Goal: Task Accomplishment & Management: Manage account settings

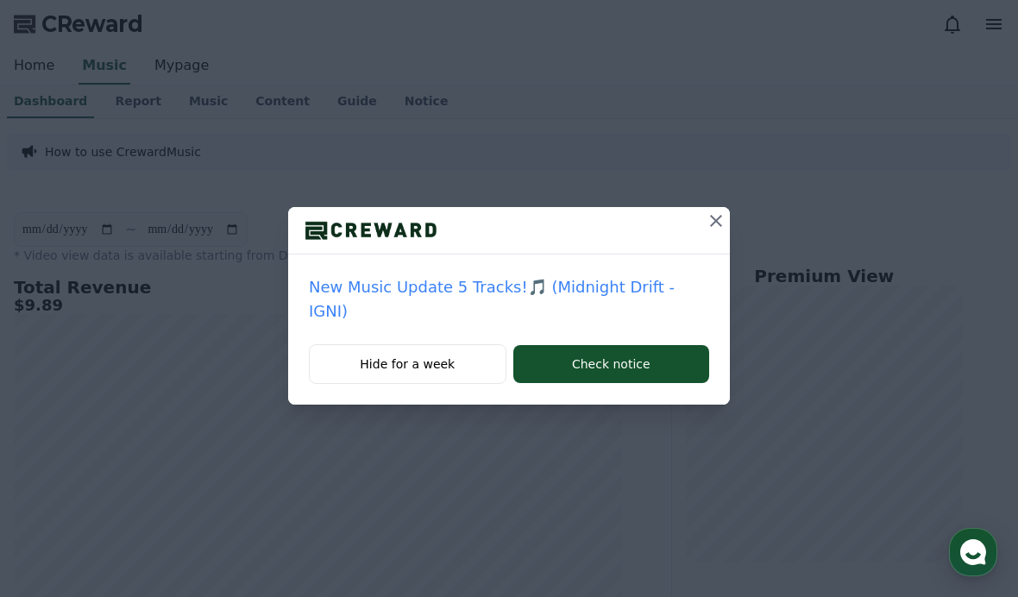
click at [702, 228] on button at bounding box center [716, 221] width 28 height 28
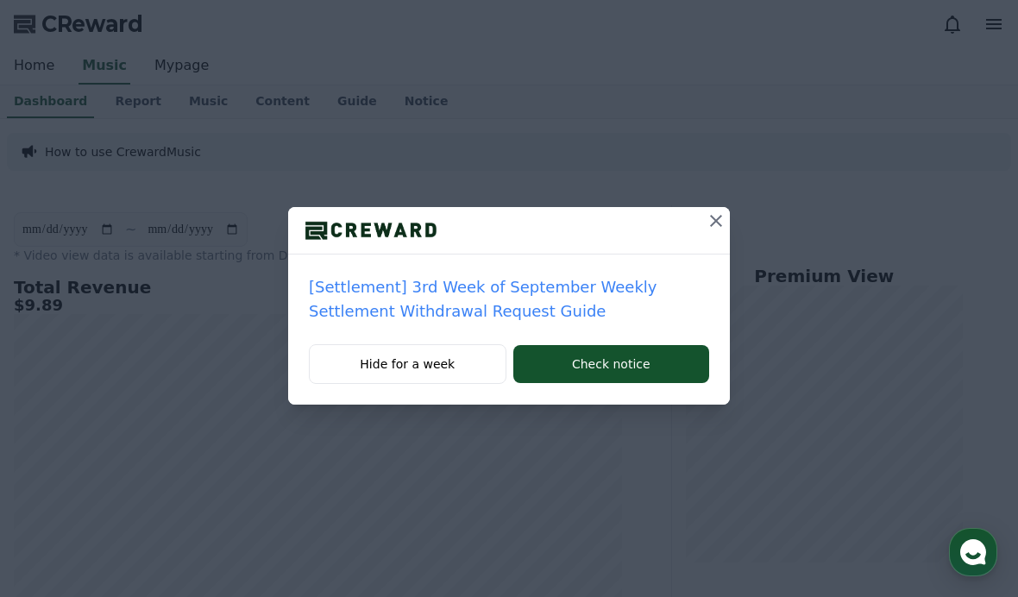
click at [715, 213] on icon at bounding box center [716, 221] width 21 height 21
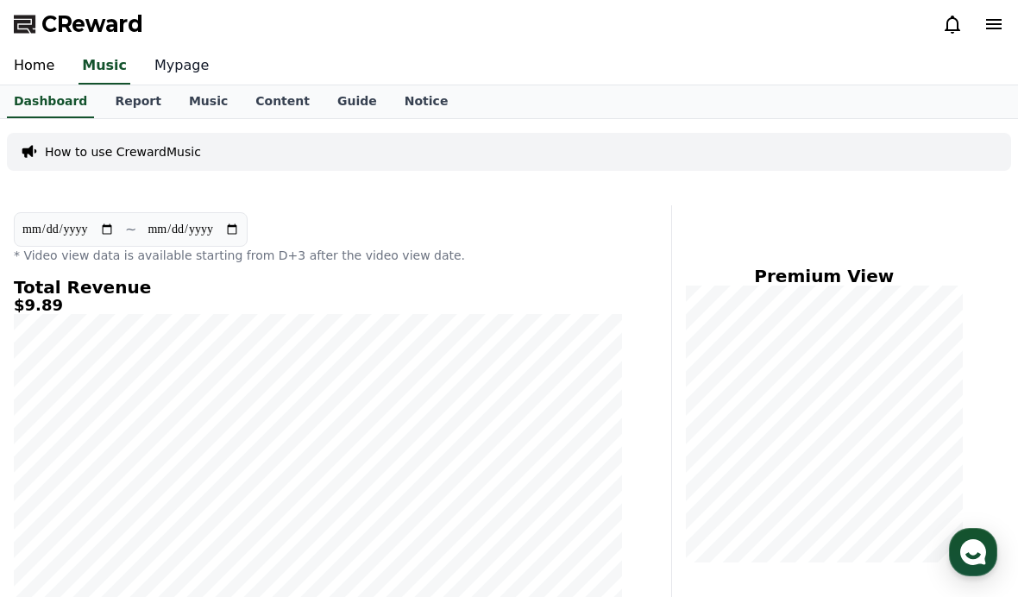
click at [171, 72] on link "Mypage" at bounding box center [182, 66] width 82 height 36
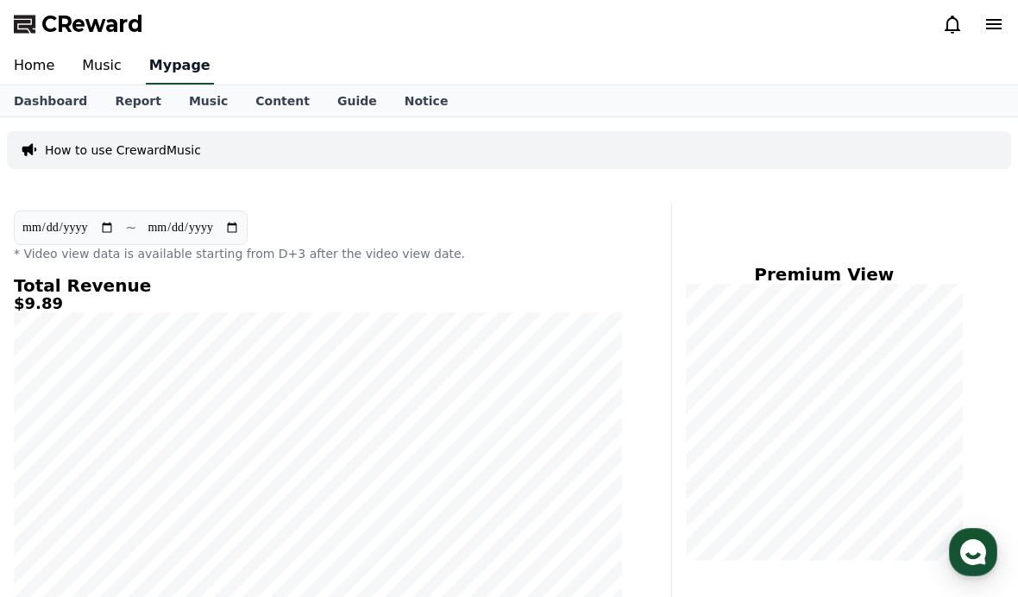
select select "**********"
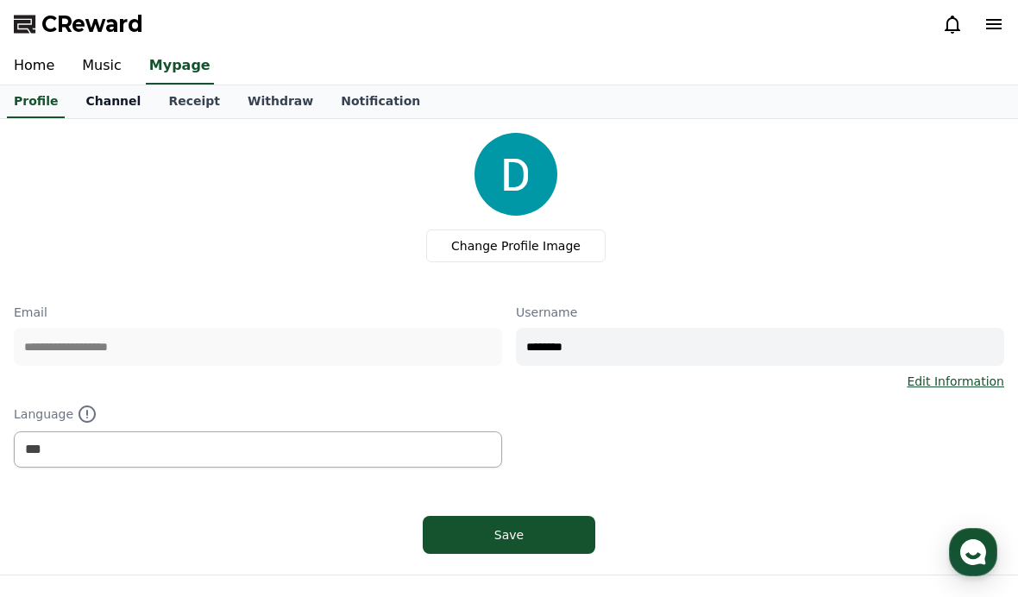
click at [72, 98] on link "Channel" at bounding box center [113, 101] width 83 height 33
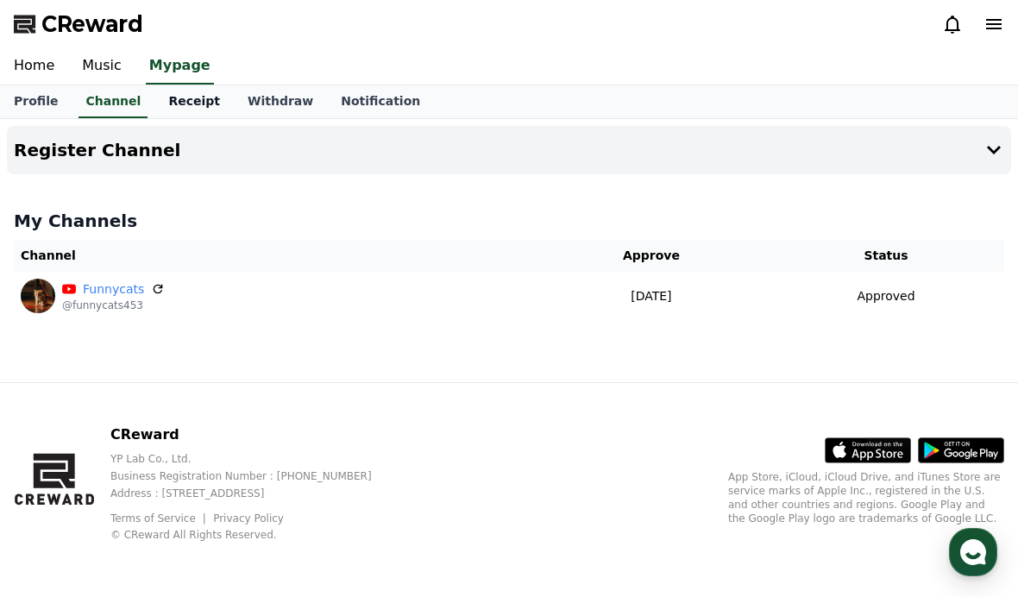
click at [160, 112] on link "Receipt" at bounding box center [193, 101] width 79 height 33
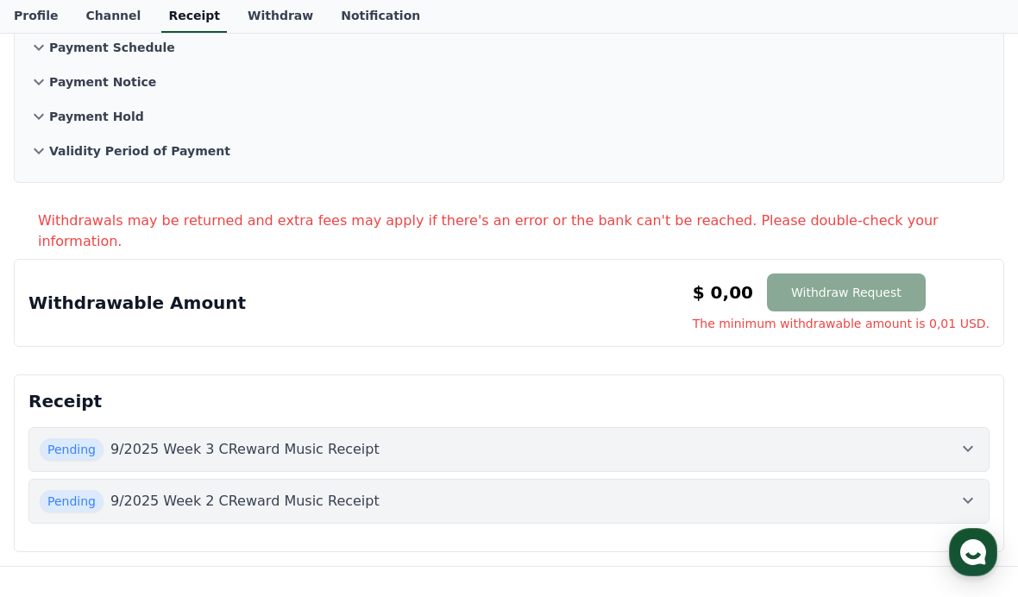
scroll to position [168, 0]
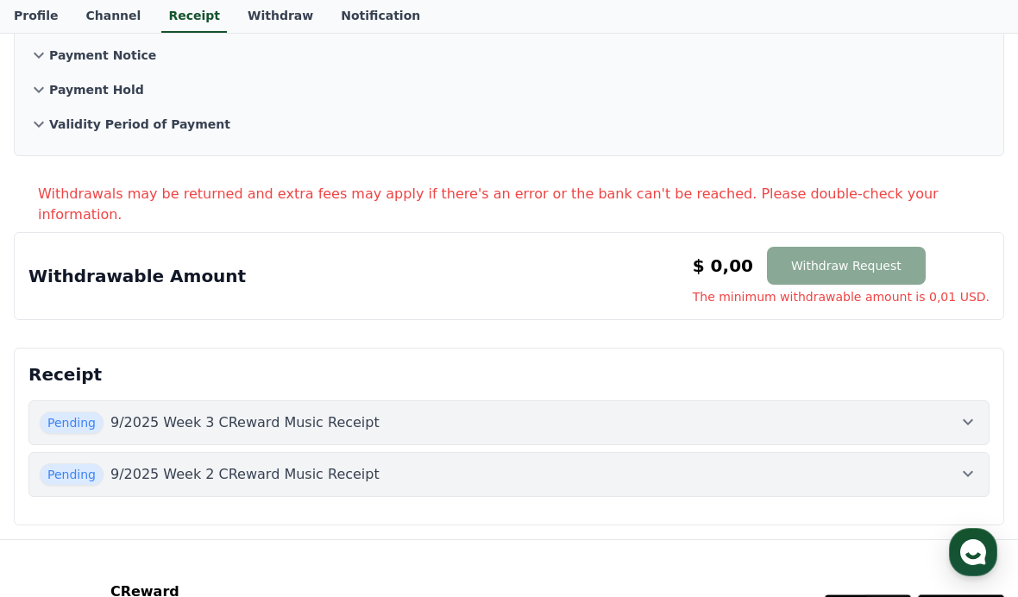
click at [199, 413] on p "9/2025 Week 3 CReward Music Receipt" at bounding box center [244, 423] width 269 height 21
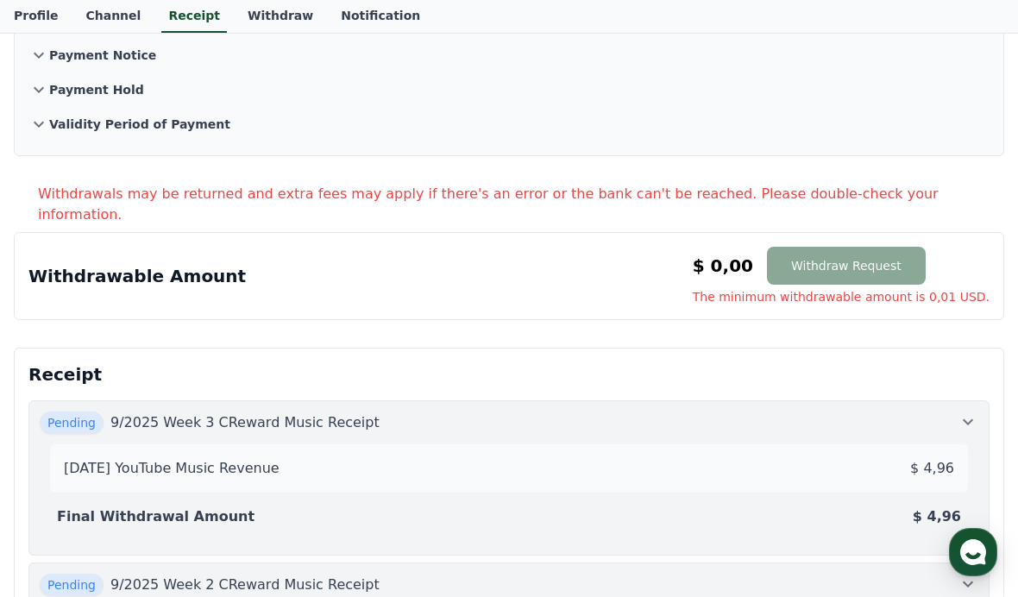
click at [142, 575] on p "9/2025 Week 2 CReward Music Receipt" at bounding box center [244, 585] width 269 height 21
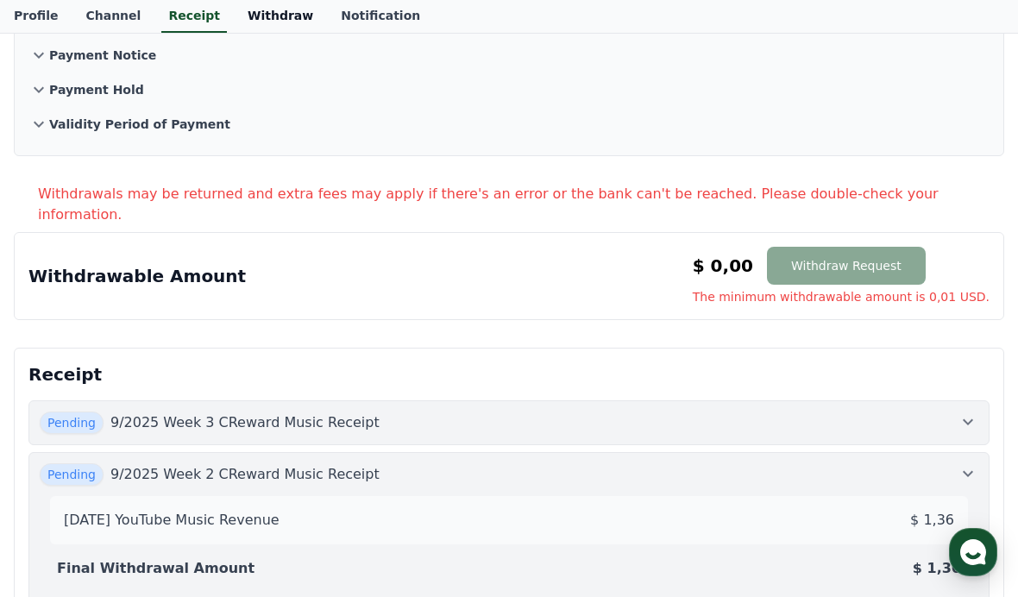
click at [238, 17] on link "Withdraw" at bounding box center [280, 16] width 93 height 33
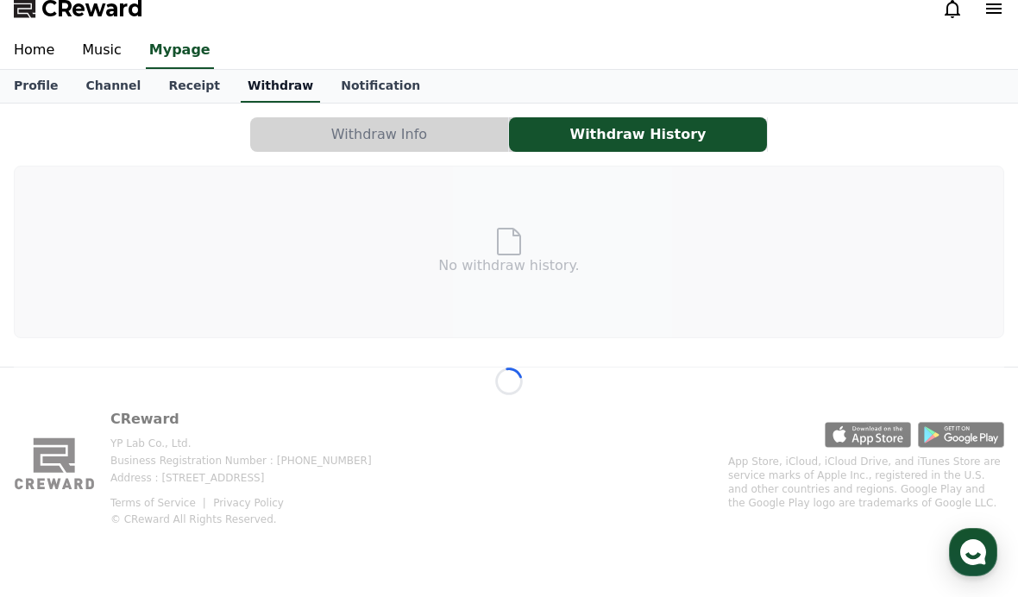
scroll to position [61, 0]
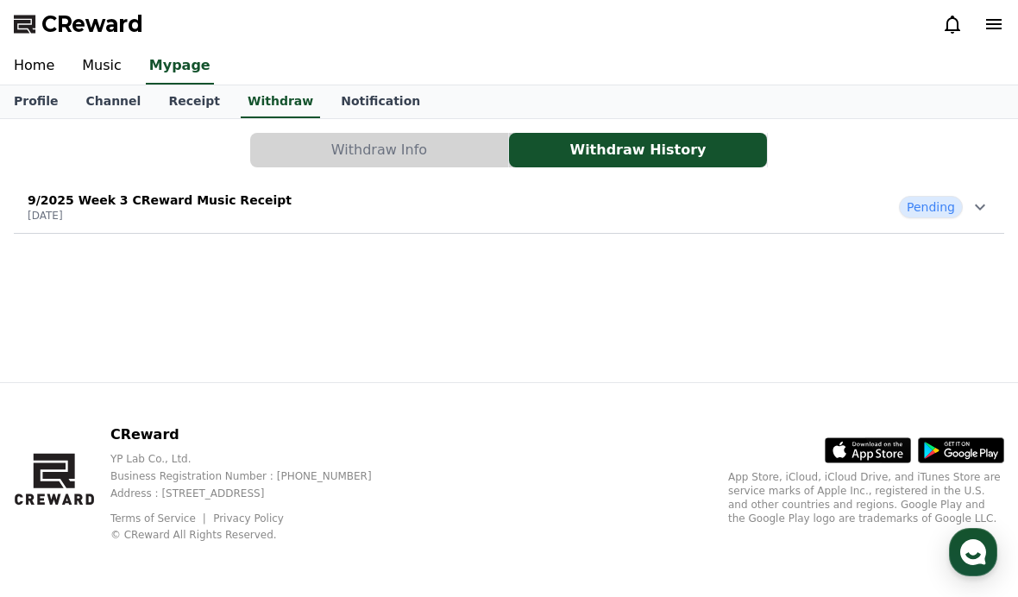
click at [284, 133] on button "Withdraw Info" at bounding box center [379, 150] width 258 height 35
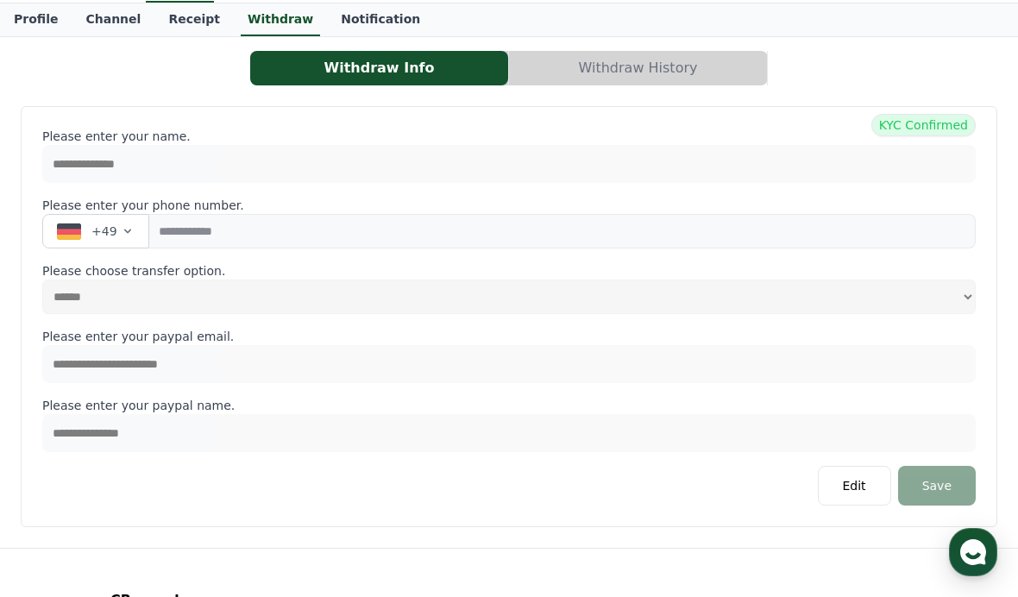
click at [551, 56] on button "Withdraw History" at bounding box center [638, 68] width 258 height 35
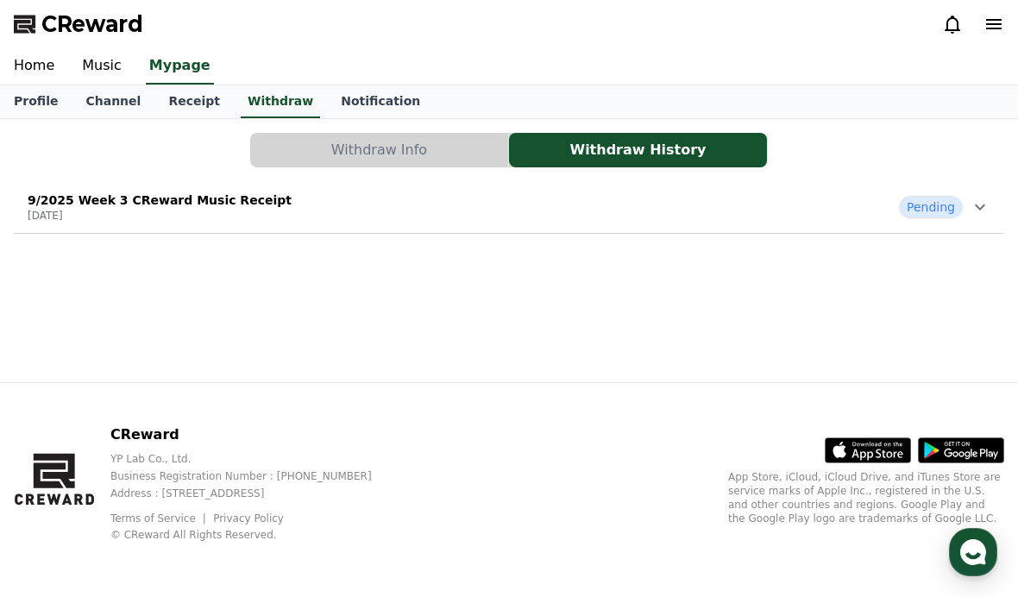
click at [82, 209] on p "[DATE]" at bounding box center [160, 216] width 264 height 14
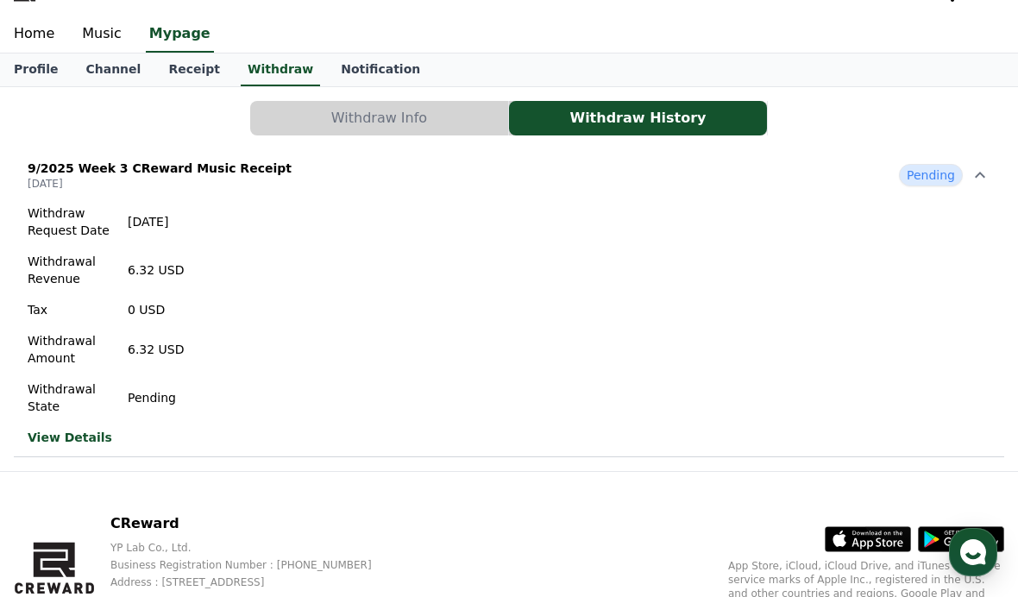
scroll to position [26, 0]
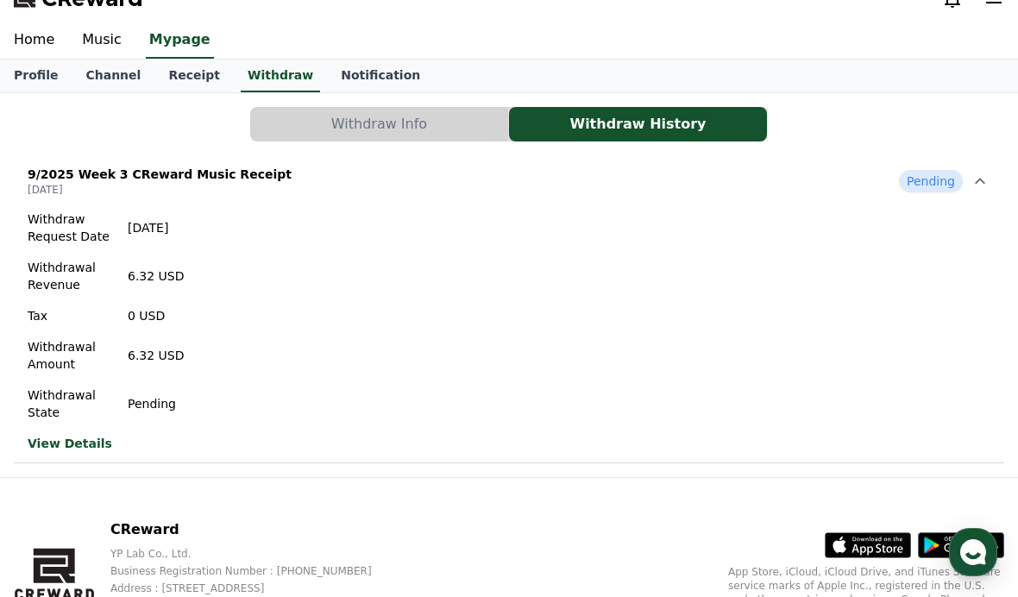
click at [66, 443] on link "View Details" at bounding box center [106, 443] width 157 height 17
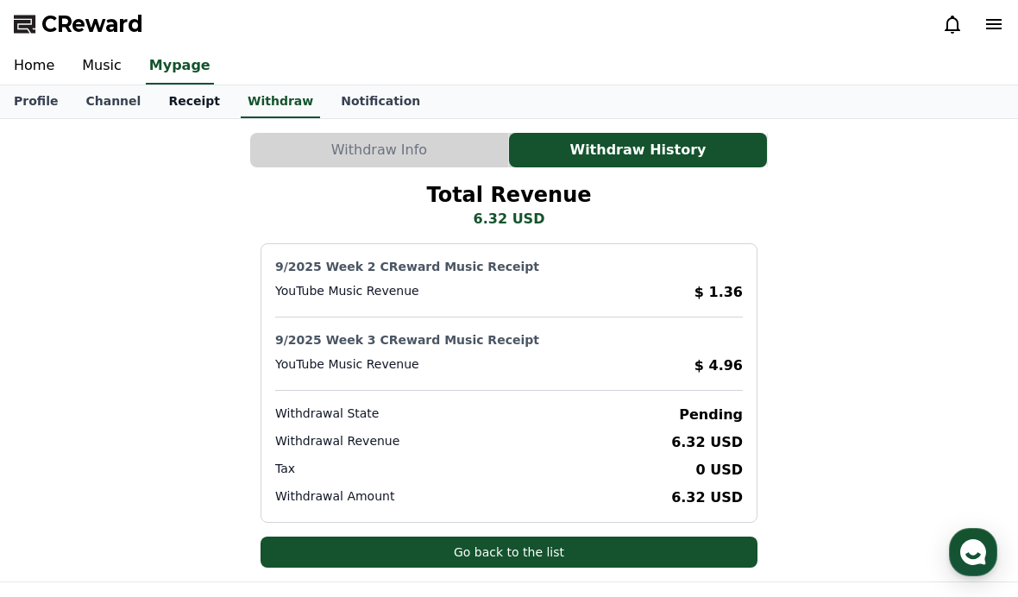
click at [164, 95] on link "Receipt" at bounding box center [193, 101] width 79 height 33
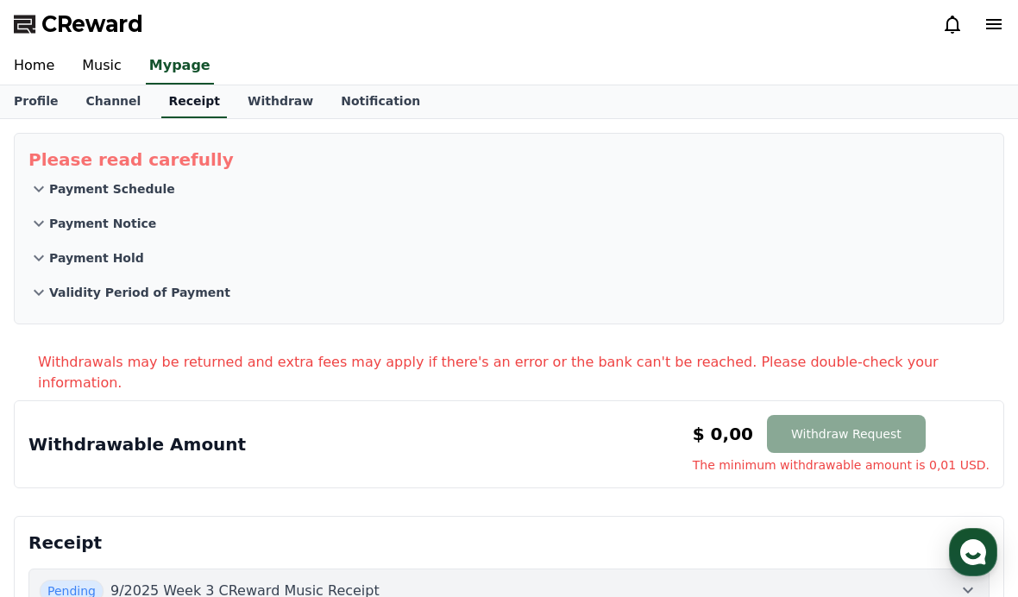
click at [43, 205] on button "Payment Schedule" at bounding box center [508, 189] width 961 height 35
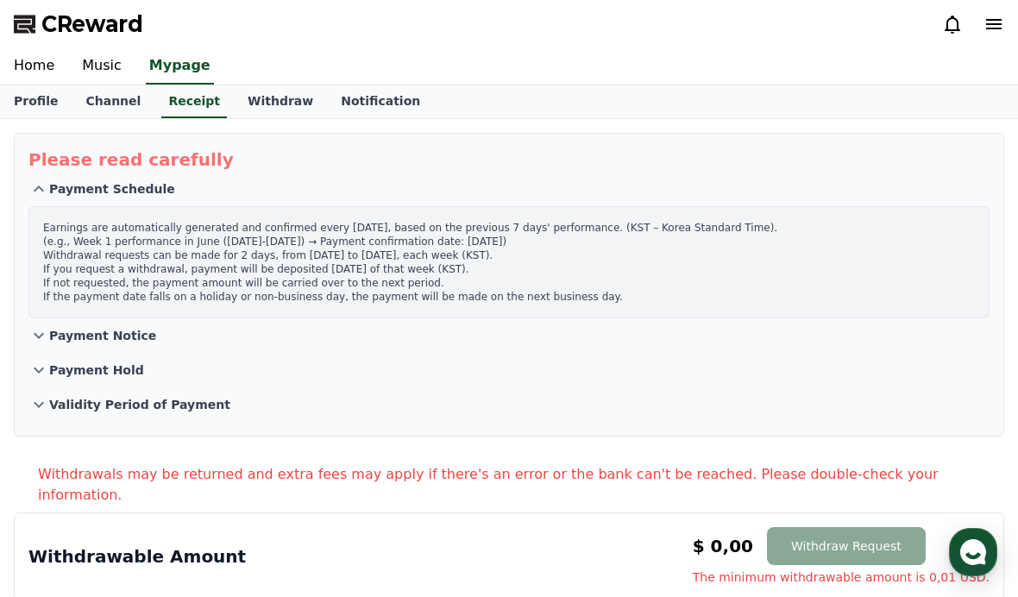
click at [32, 331] on icon at bounding box center [38, 335] width 21 height 21
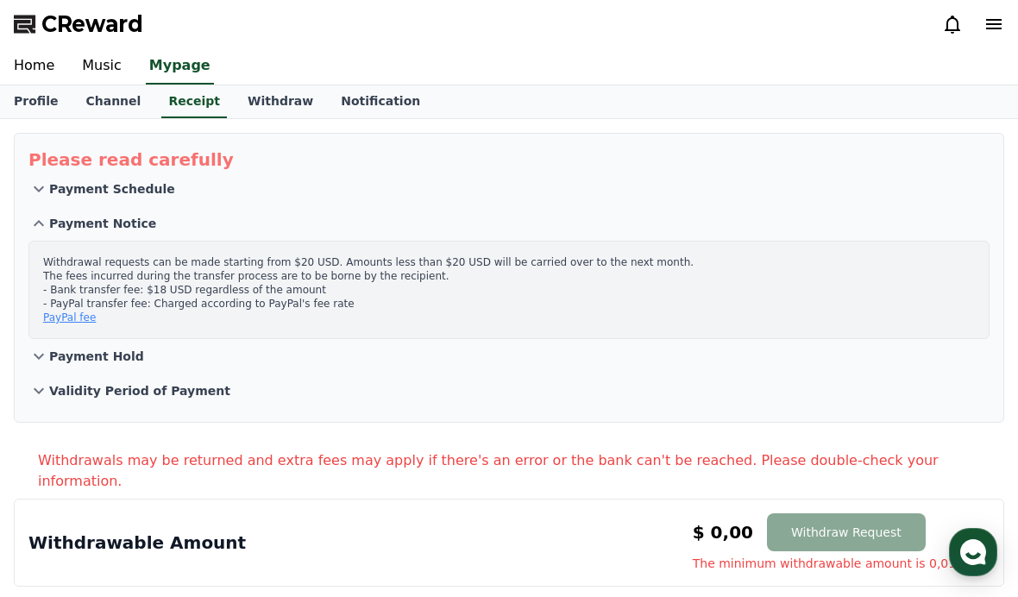
click at [35, 215] on icon at bounding box center [38, 223] width 21 height 21
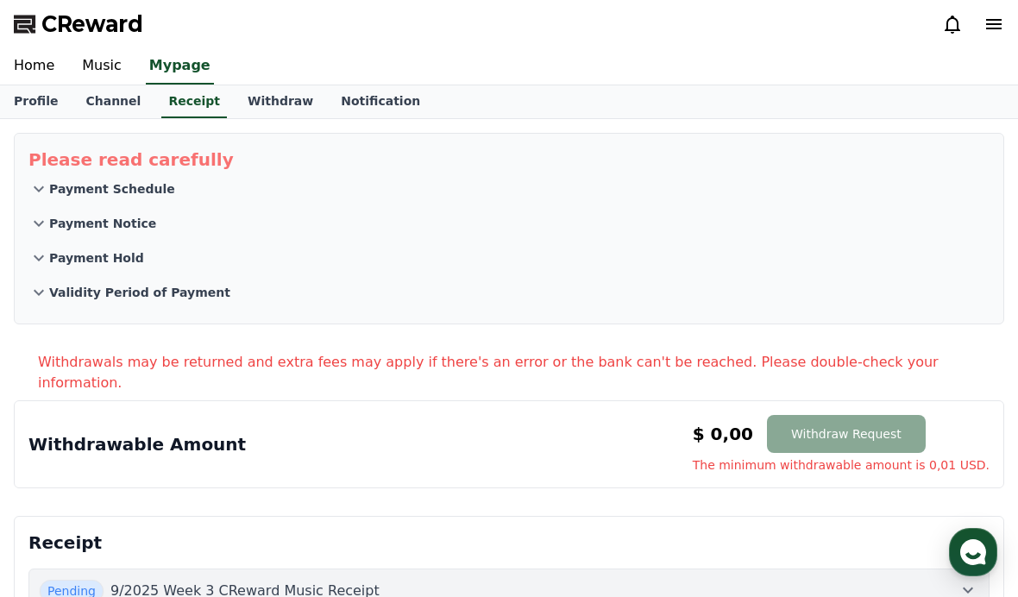
click at [37, 220] on icon at bounding box center [38, 223] width 21 height 21
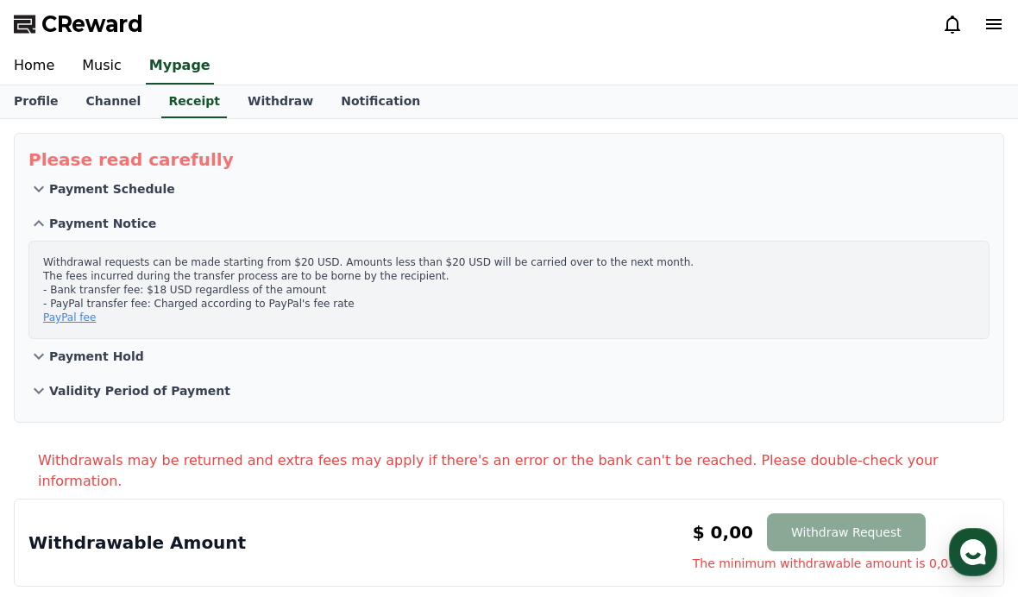
click at [33, 203] on button "Payment Schedule" at bounding box center [508, 189] width 961 height 35
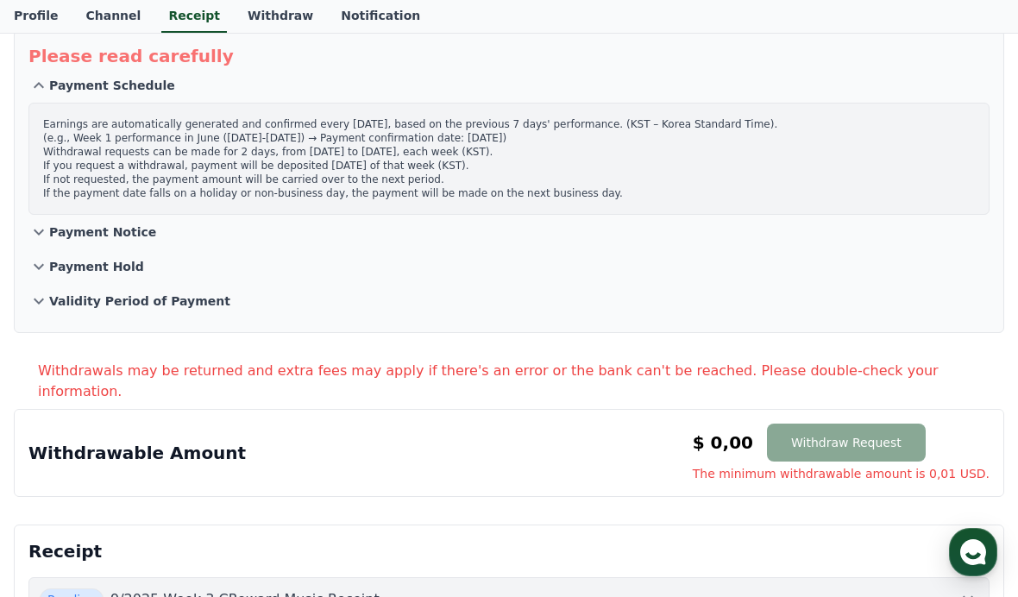
scroll to position [104, 0]
click at [45, 304] on icon at bounding box center [38, 300] width 21 height 21
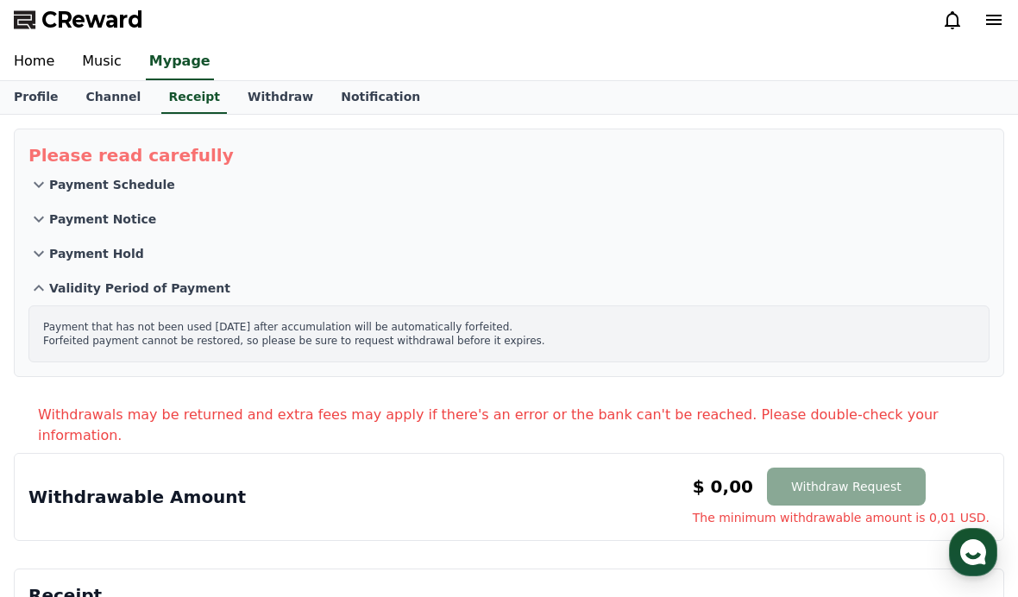
scroll to position [0, 0]
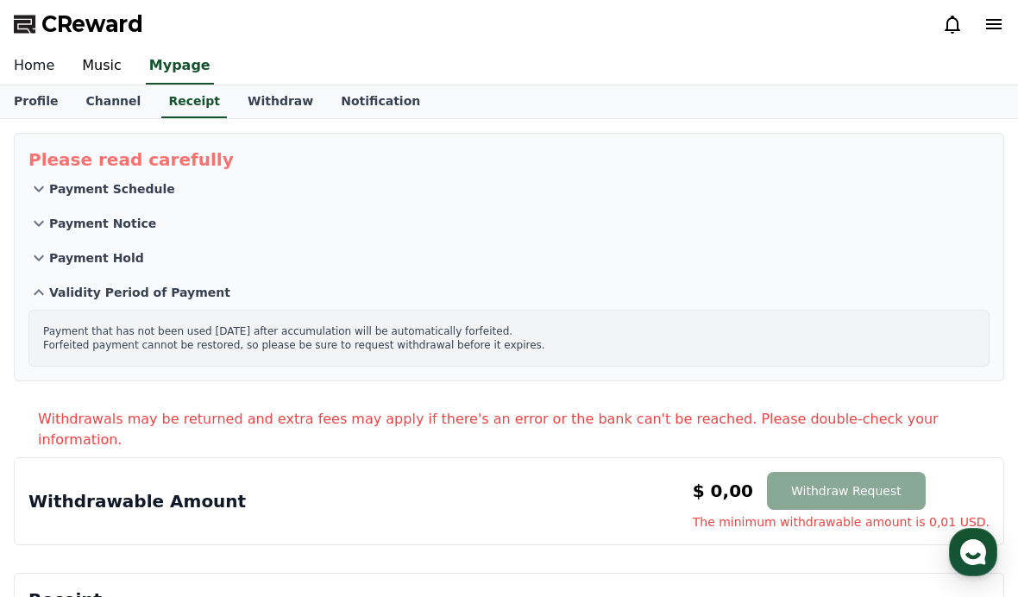
click at [35, 67] on link "Home" at bounding box center [34, 66] width 68 height 36
